Goal: Register for event/course

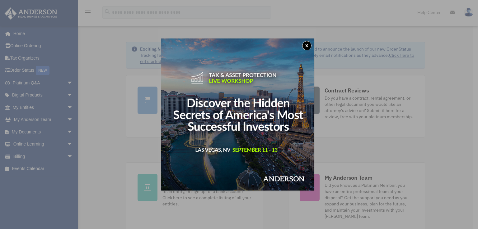
click at [309, 45] on button "x" at bounding box center [306, 45] width 9 height 9
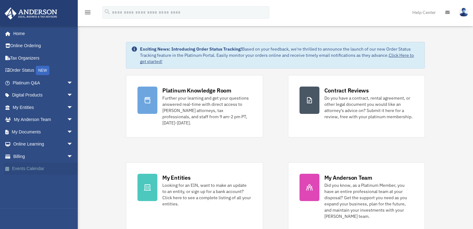
click at [24, 168] on link "Events Calendar" at bounding box center [43, 169] width 78 height 12
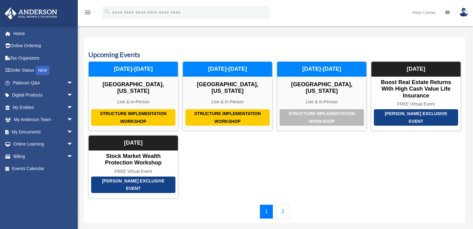
click at [284, 205] on link "2" at bounding box center [282, 212] width 13 height 14
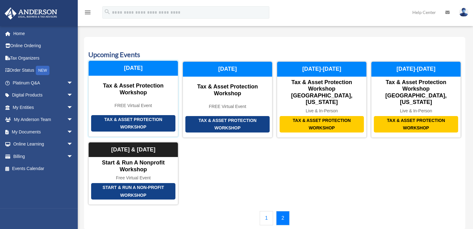
click at [154, 103] on div "FREE Virtual Event" at bounding box center [133, 105] width 89 height 5
